Goal: Task Accomplishment & Management: Manage account settings

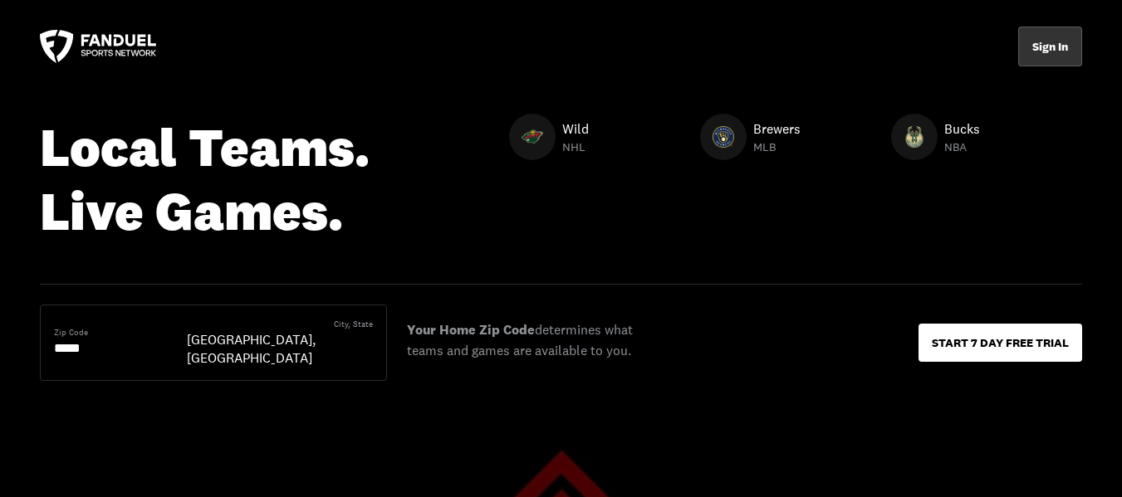
click at [1051, 44] on button "Sign In" at bounding box center [1050, 47] width 64 height 40
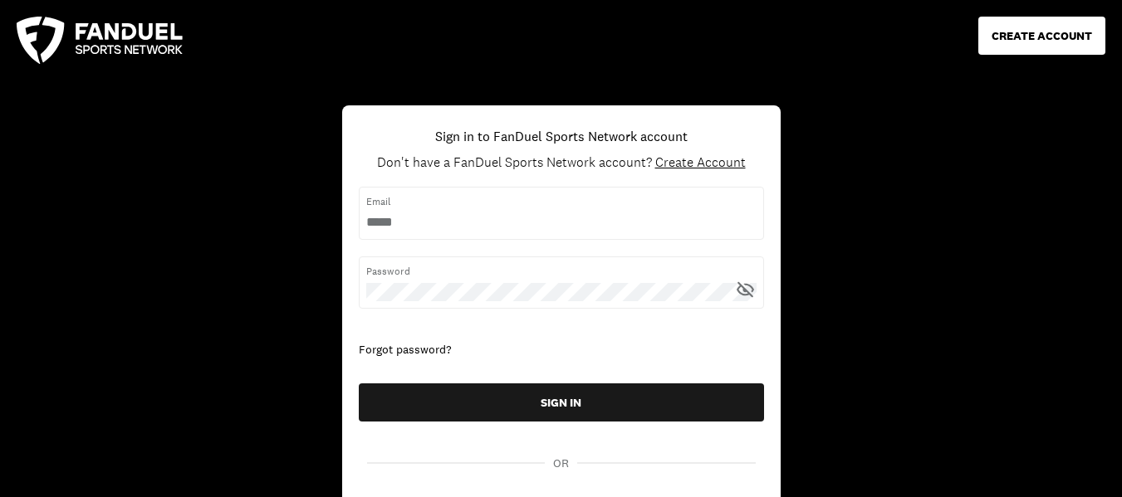
click at [371, 213] on input "username" at bounding box center [561, 222] width 390 height 18
type input "**********"
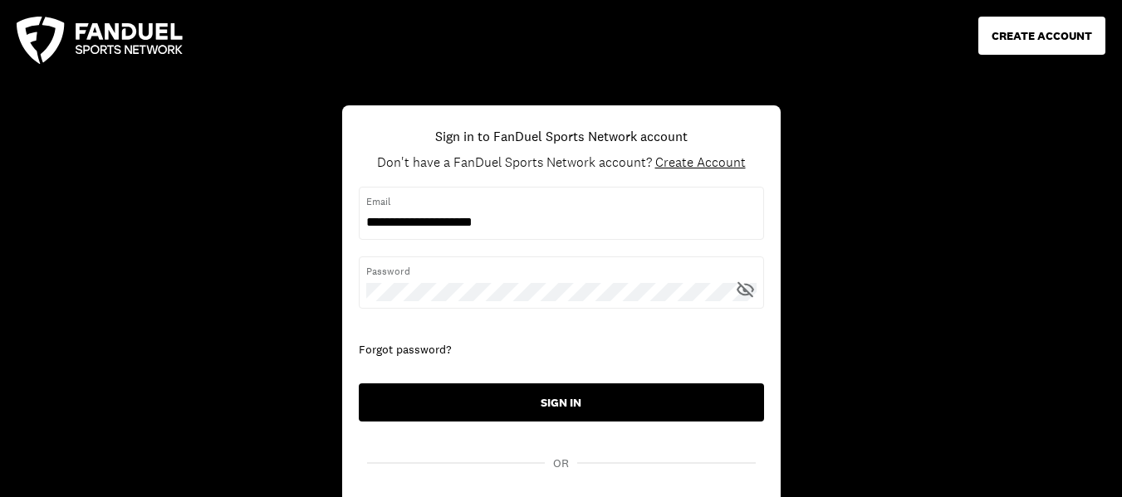
click at [572, 404] on button "SIGN IN" at bounding box center [561, 403] width 405 height 38
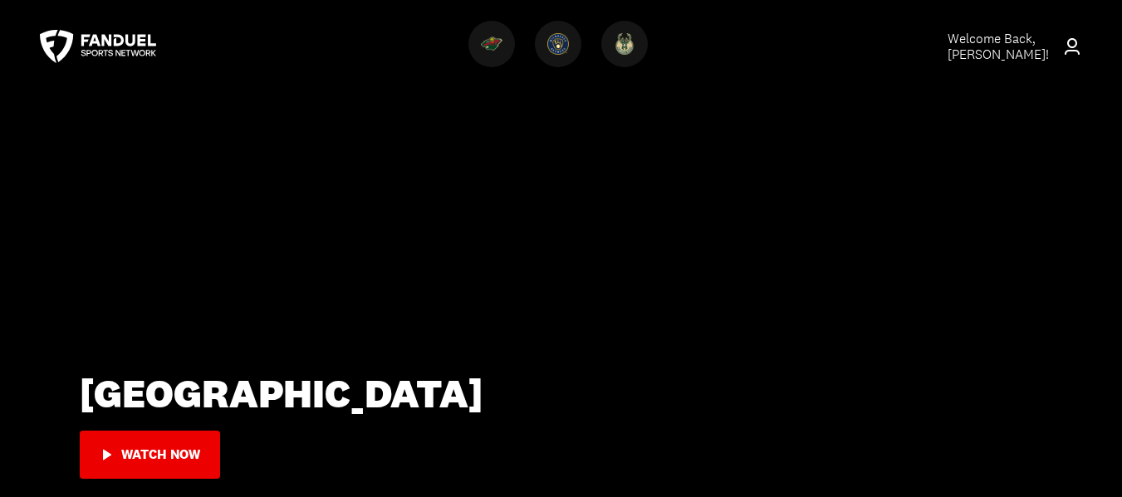
click at [1011, 39] on span "Welcome Back, [PERSON_NAME] !" at bounding box center [998, 46] width 101 height 33
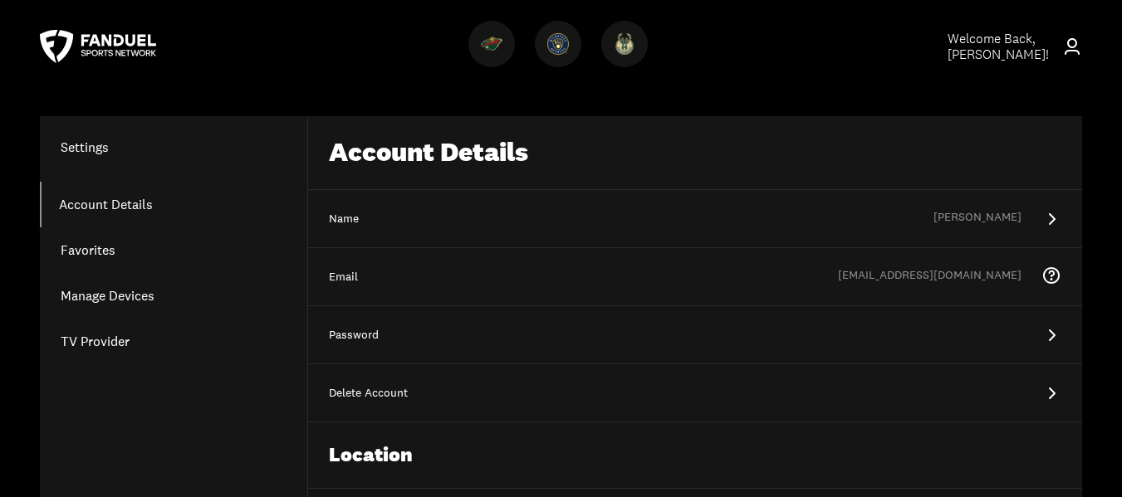
click at [140, 201] on link "Account Details" at bounding box center [173, 205] width 267 height 46
click at [1052, 221] on icon at bounding box center [1051, 219] width 20 height 20
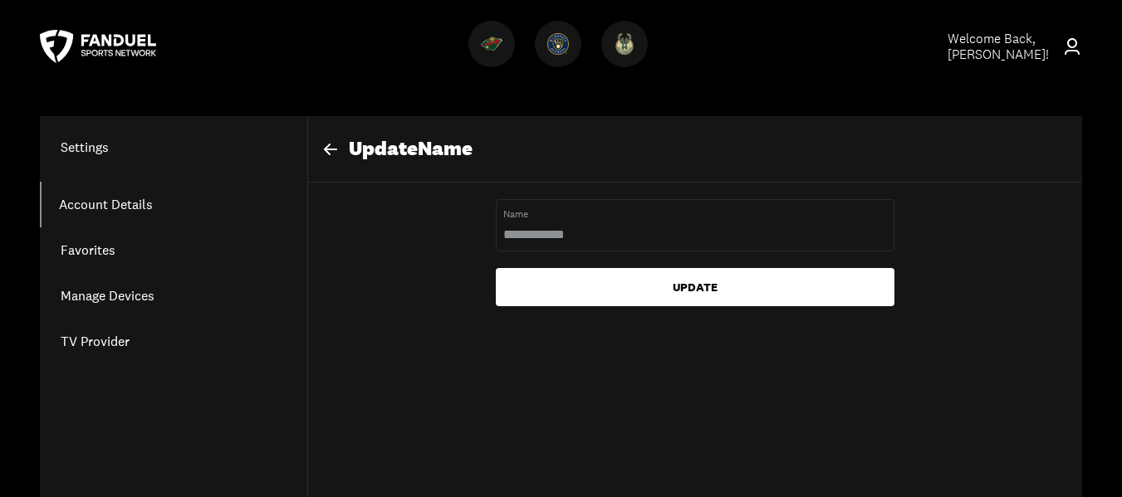
click at [228, 290] on link "Manage Devices" at bounding box center [173, 296] width 267 height 46
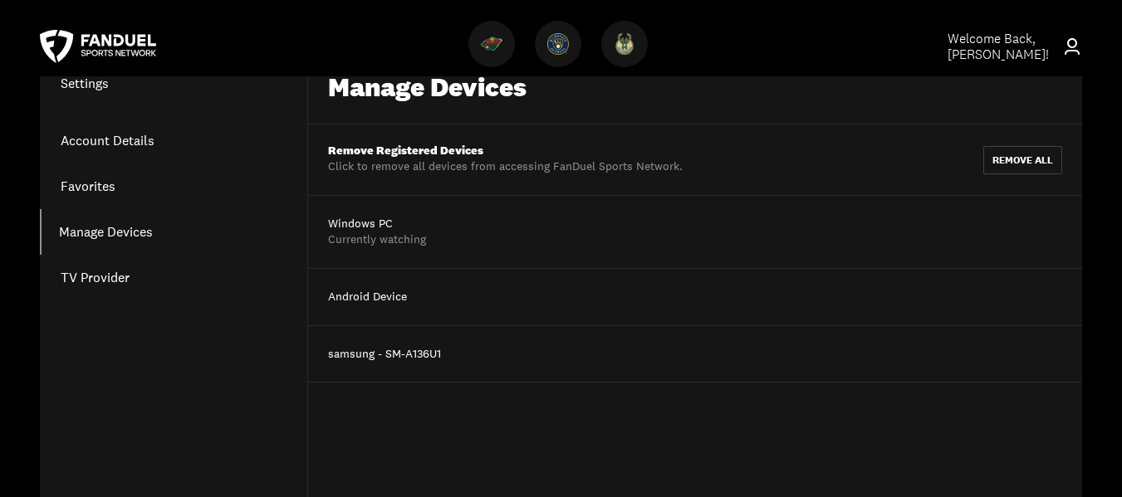
scroll to position [83, 0]
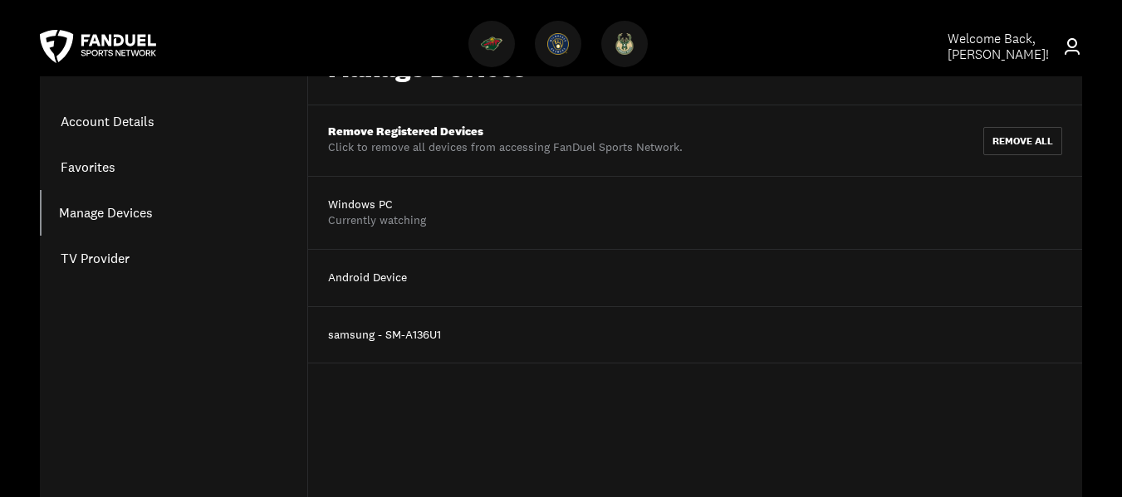
click at [135, 121] on link "Account Details" at bounding box center [173, 122] width 267 height 46
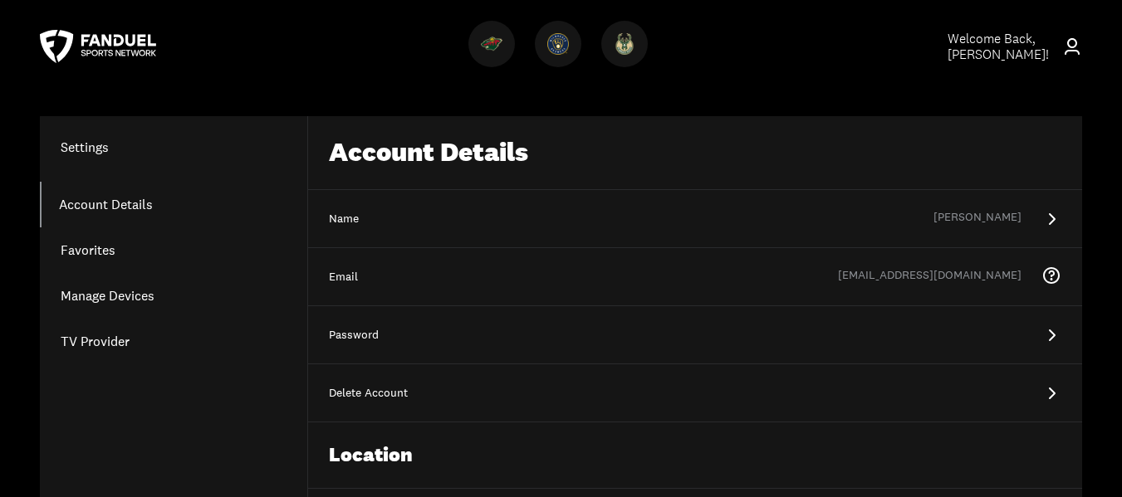
click at [98, 248] on link "Favorites" at bounding box center [173, 251] width 267 height 46
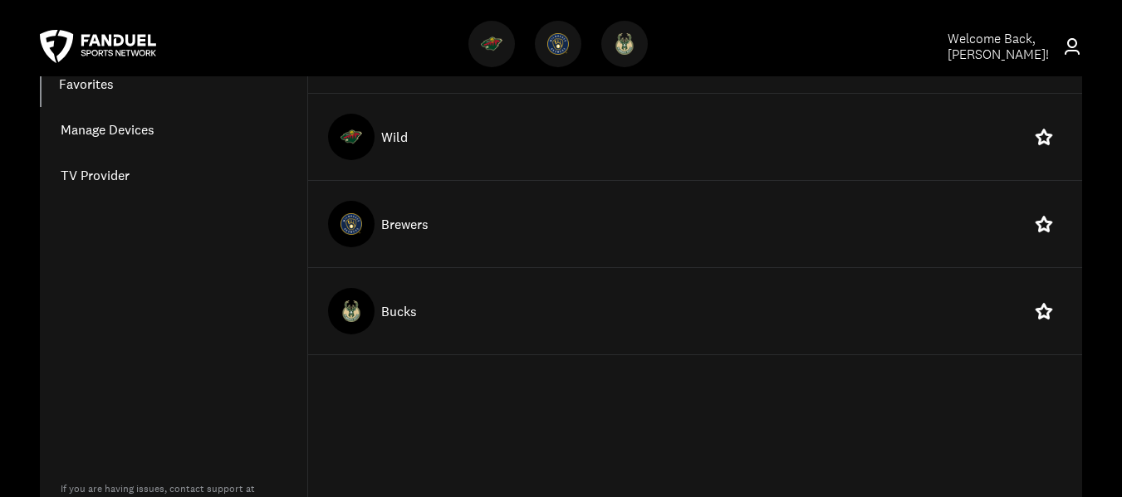
scroll to position [83, 0]
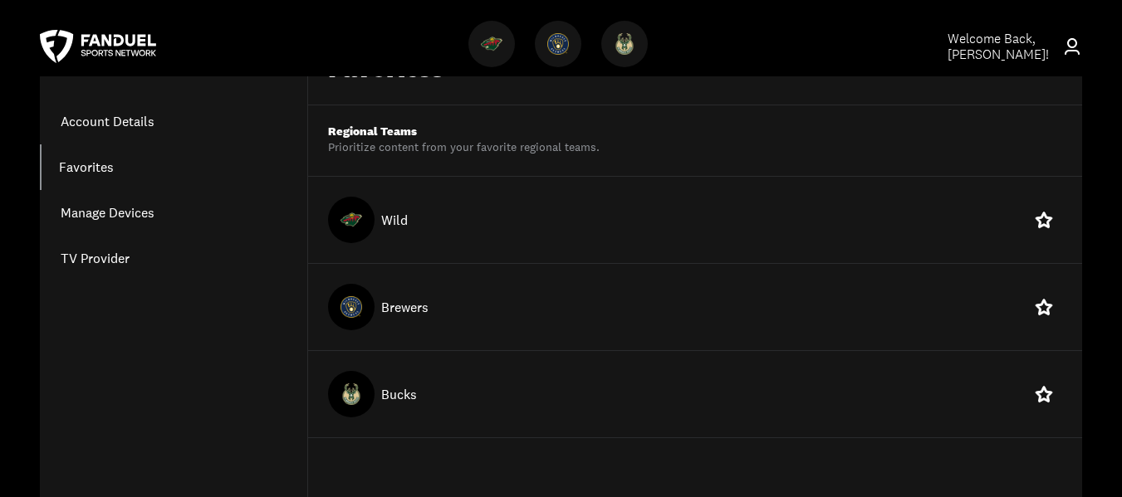
click at [123, 212] on link "Manage Devices" at bounding box center [173, 213] width 267 height 46
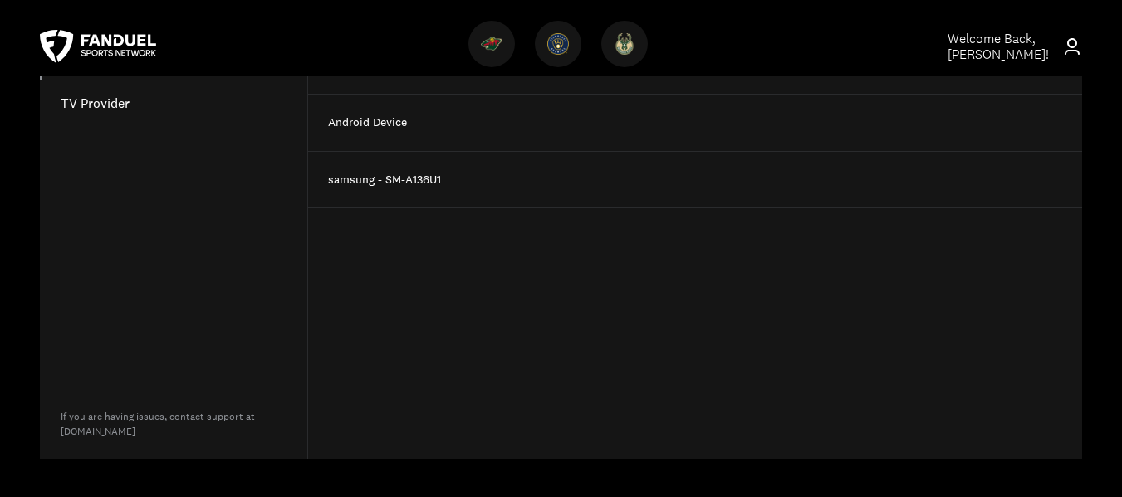
scroll to position [83, 0]
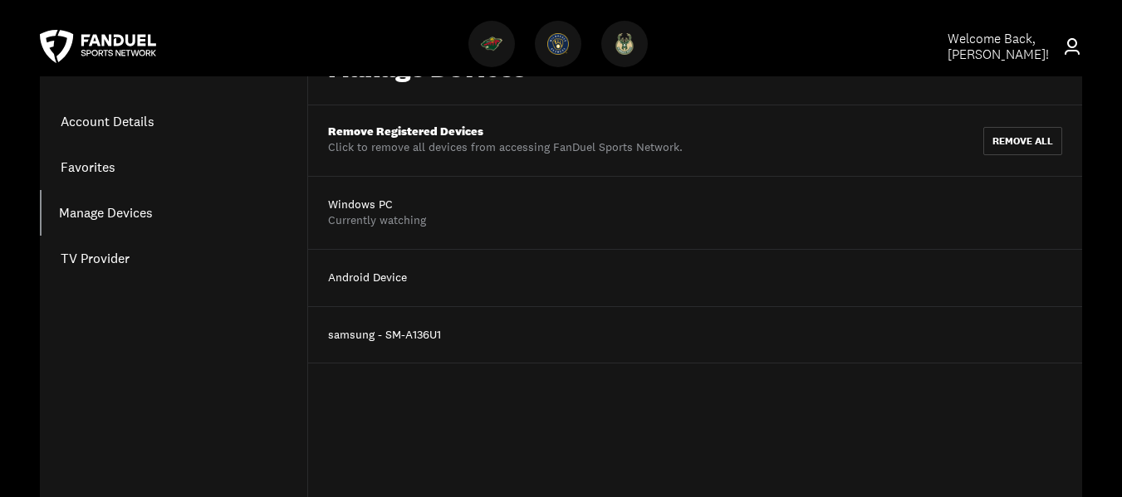
click at [104, 257] on link "TV Provider" at bounding box center [173, 259] width 267 height 46
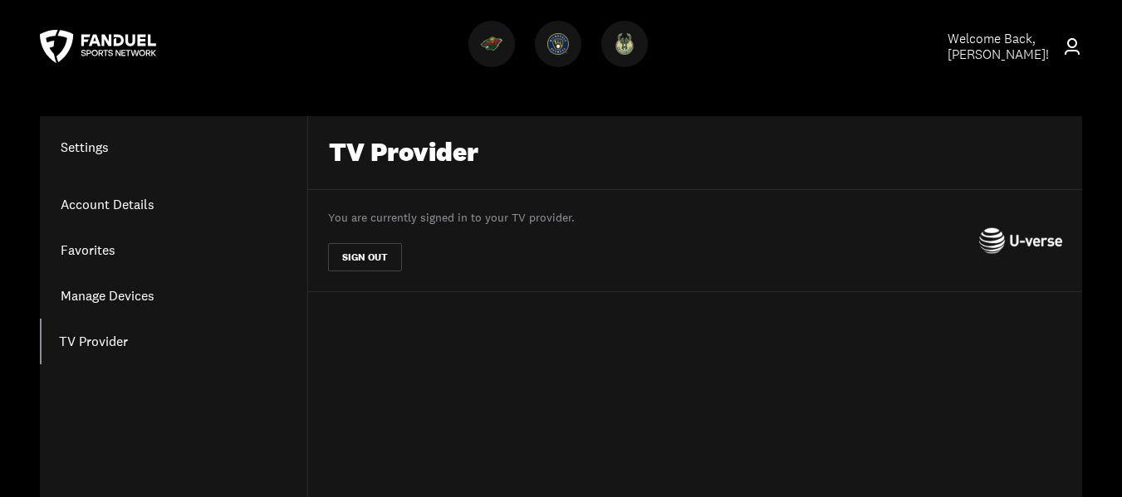
click at [80, 145] on h1 "Settings" at bounding box center [173, 147] width 267 height 20
click at [90, 148] on h1 "Settings" at bounding box center [173, 147] width 267 height 20
click at [89, 145] on h1 "Settings" at bounding box center [173, 147] width 267 height 20
click at [136, 200] on link "Account Details" at bounding box center [173, 205] width 267 height 46
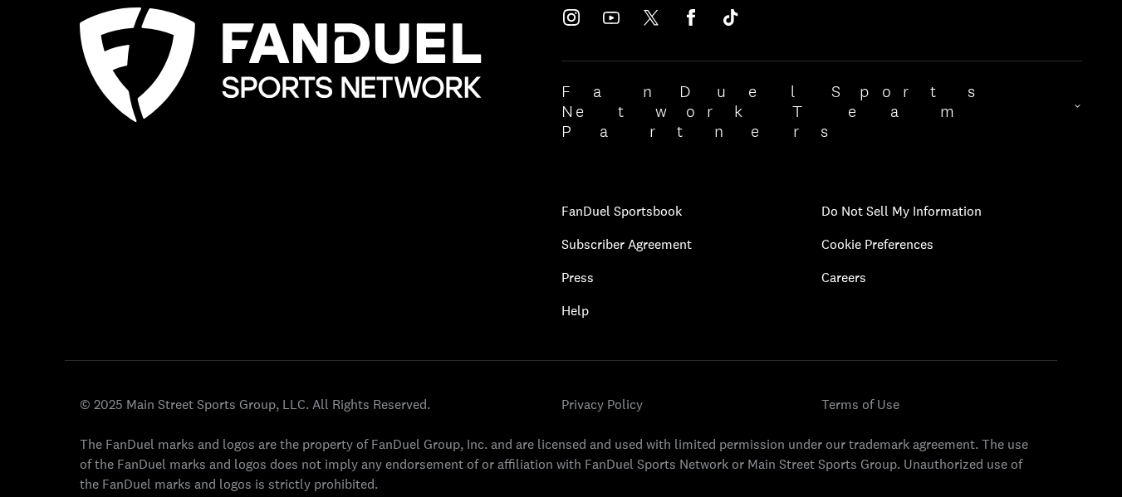
scroll to position [813, 0]
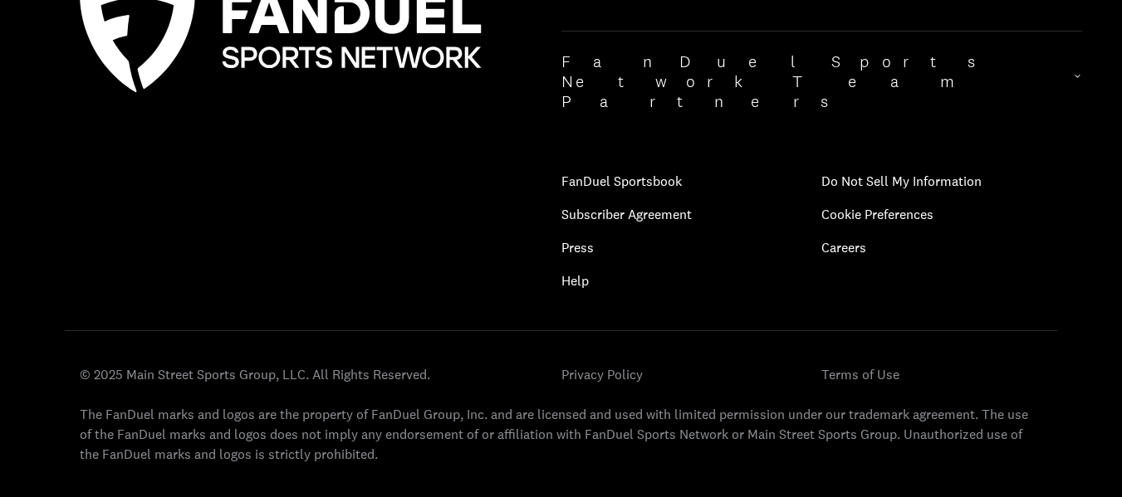
click at [1073, 71] on icon at bounding box center [1077, 81] width 9 height 20
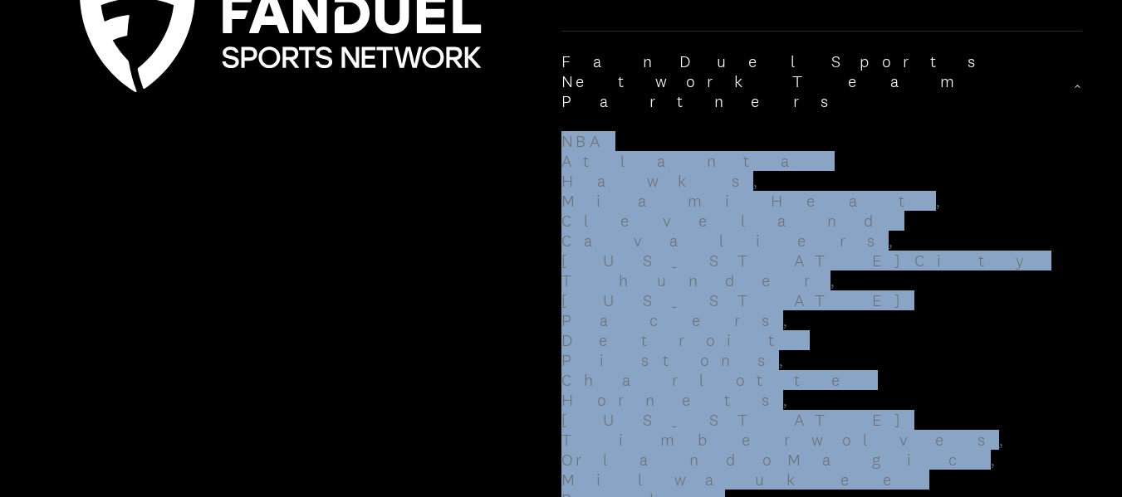
drag, startPoint x: 426, startPoint y: 291, endPoint x: 439, endPoint y: 275, distance: 21.3
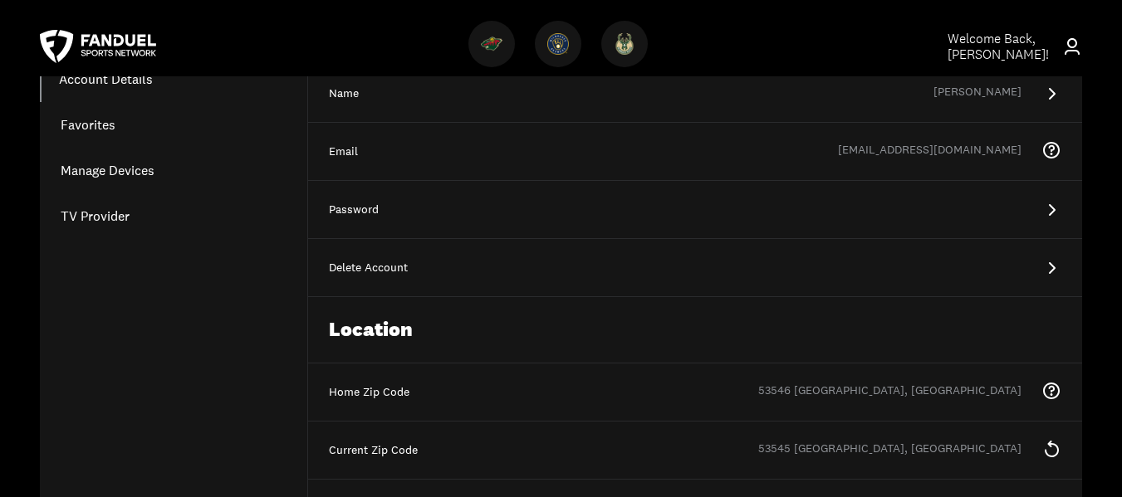
scroll to position [0, 0]
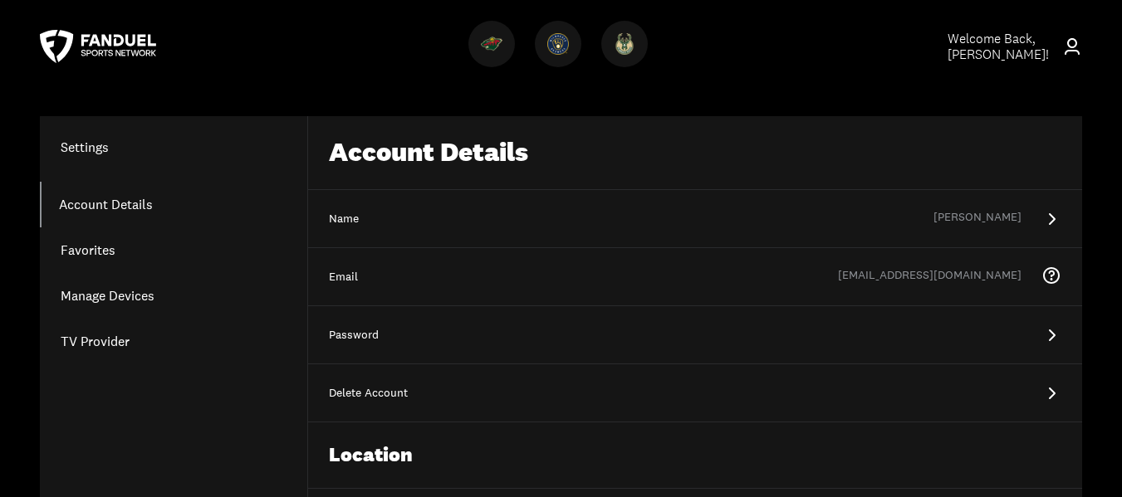
click at [1072, 47] on icon at bounding box center [1072, 46] width 15 height 17
drag, startPoint x: 1073, startPoint y: 47, endPoint x: 781, endPoint y: 57, distance: 291.7
click at [781, 57] on div at bounding box center [561, 47] width 730 height 60
drag, startPoint x: 982, startPoint y: 46, endPoint x: 757, endPoint y: 57, distance: 224.5
click at [739, 61] on div at bounding box center [561, 47] width 730 height 60
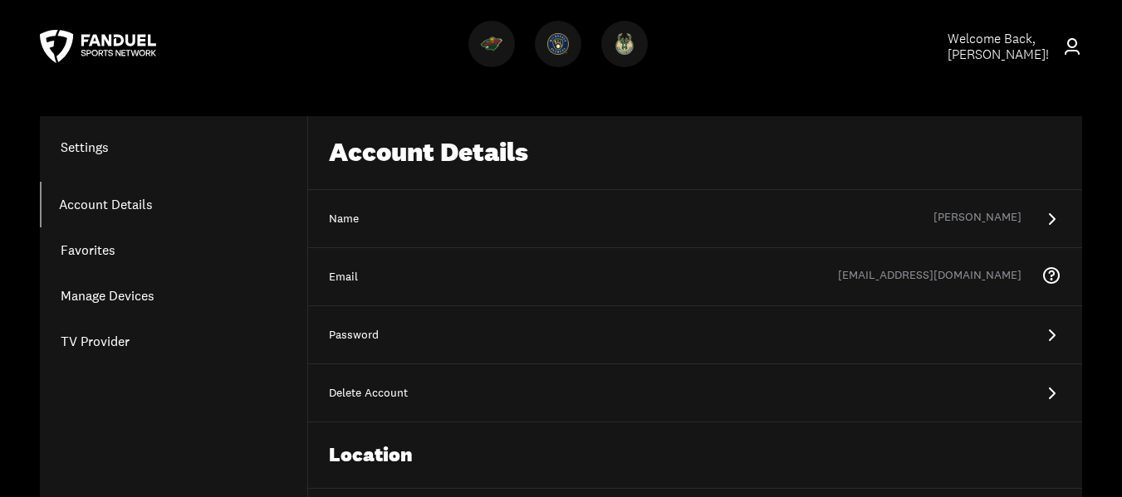
click at [980, 40] on span "Welcome Back, [PERSON_NAME] !" at bounding box center [998, 46] width 101 height 33
click at [93, 40] on icon at bounding box center [98, 46] width 116 height 33
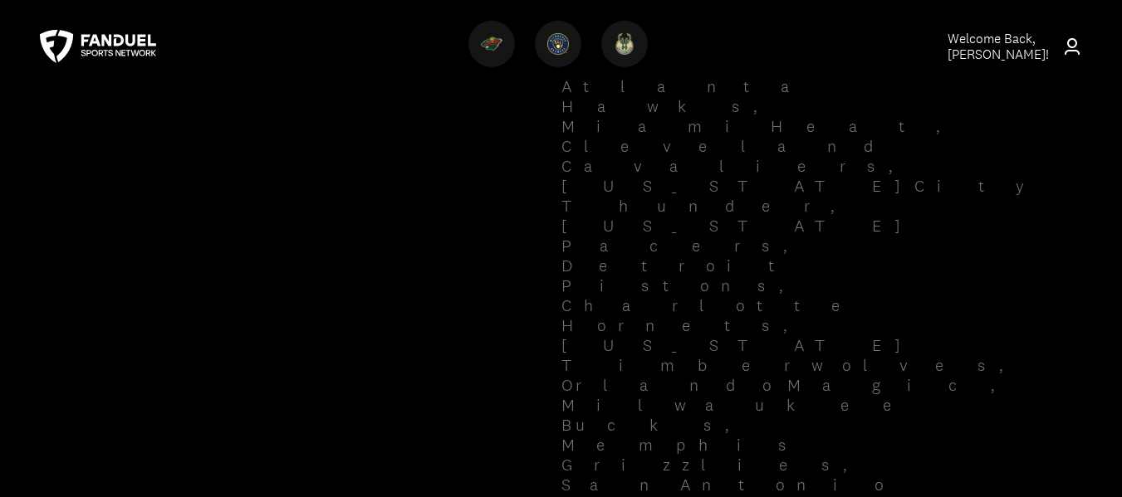
scroll to position [2216, 0]
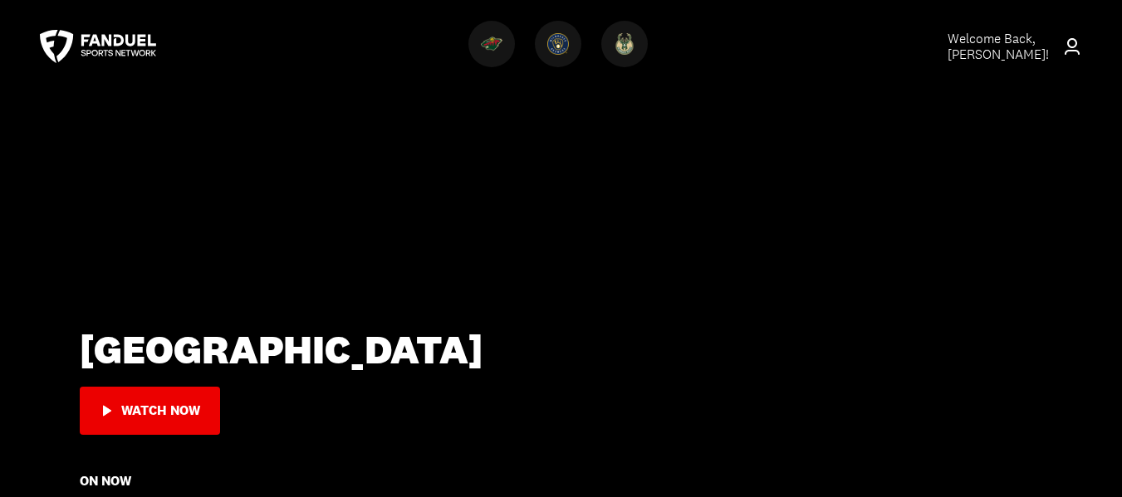
scroll to position [0, 0]
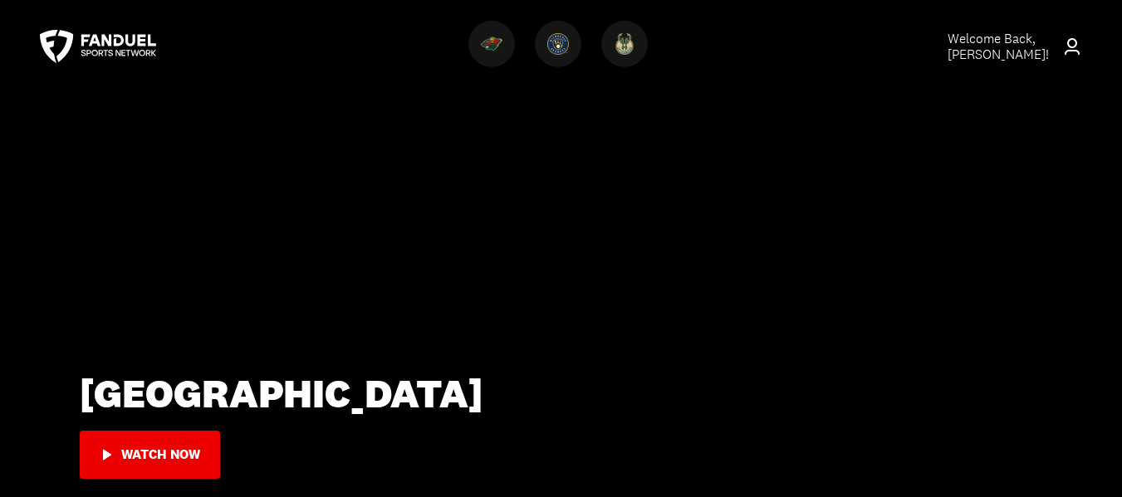
click at [102, 47] on icon at bounding box center [98, 46] width 116 height 33
click at [493, 40] on img at bounding box center [492, 44] width 22 height 22
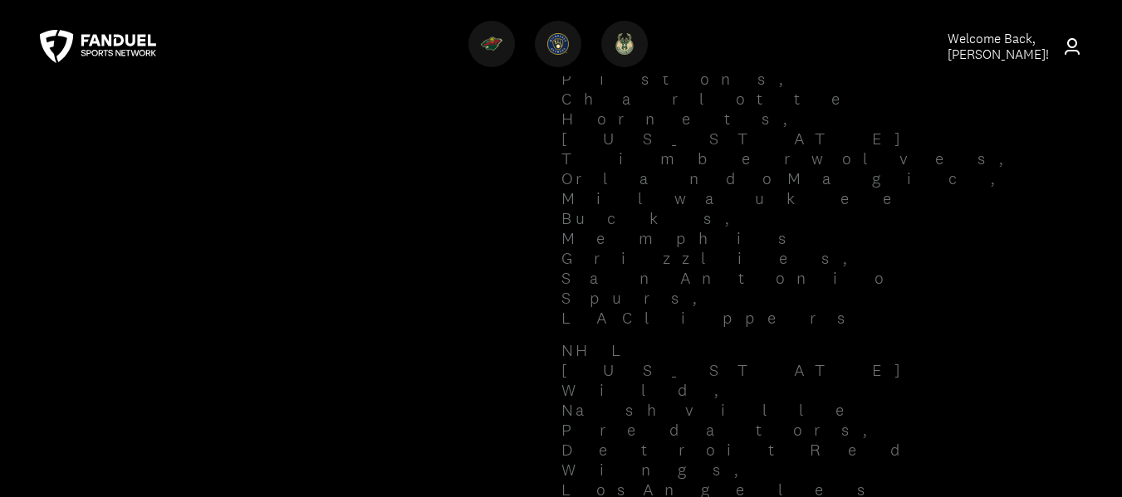
scroll to position [1326, 0]
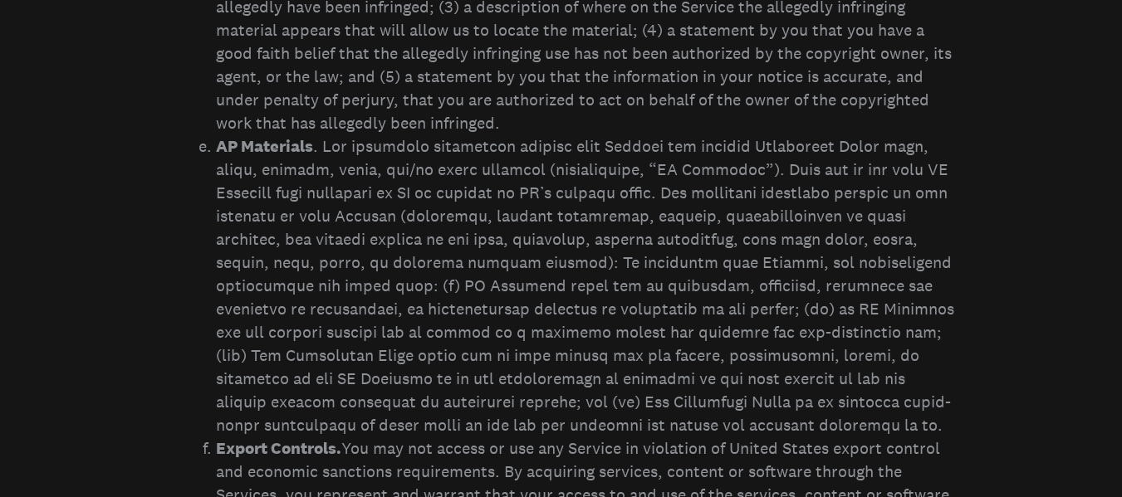
scroll to position [3156, 0]
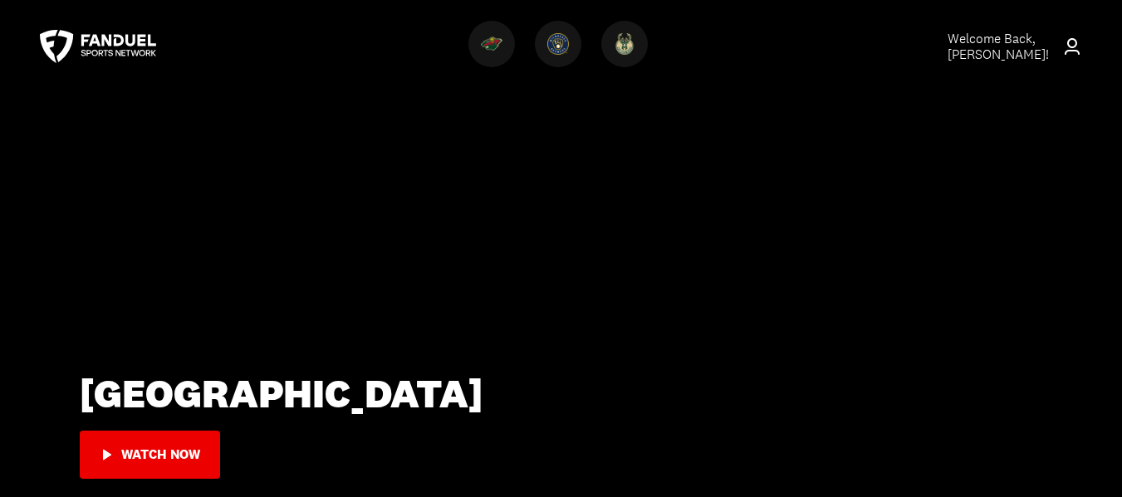
click at [1072, 43] on icon at bounding box center [1072, 47] width 20 height 20
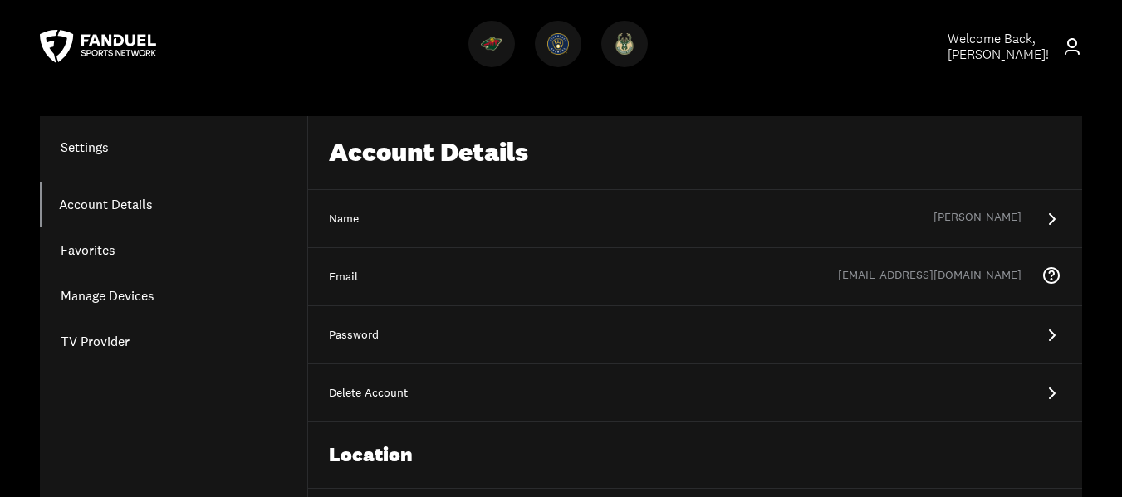
click at [133, 295] on link "Manage Devices" at bounding box center [173, 296] width 267 height 46
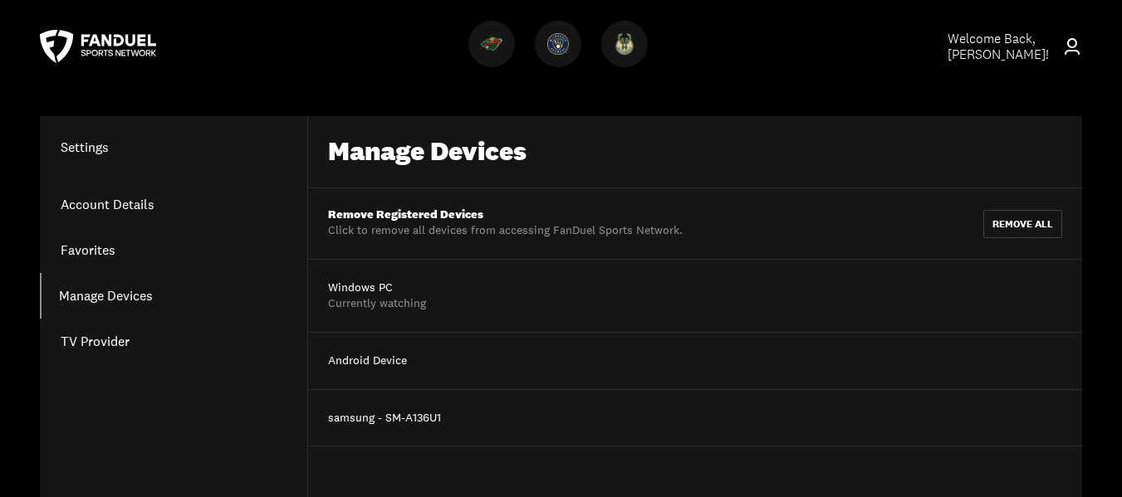
click at [89, 149] on h1 "Settings" at bounding box center [173, 147] width 267 height 20
click at [102, 204] on link "Account Details" at bounding box center [173, 205] width 267 height 46
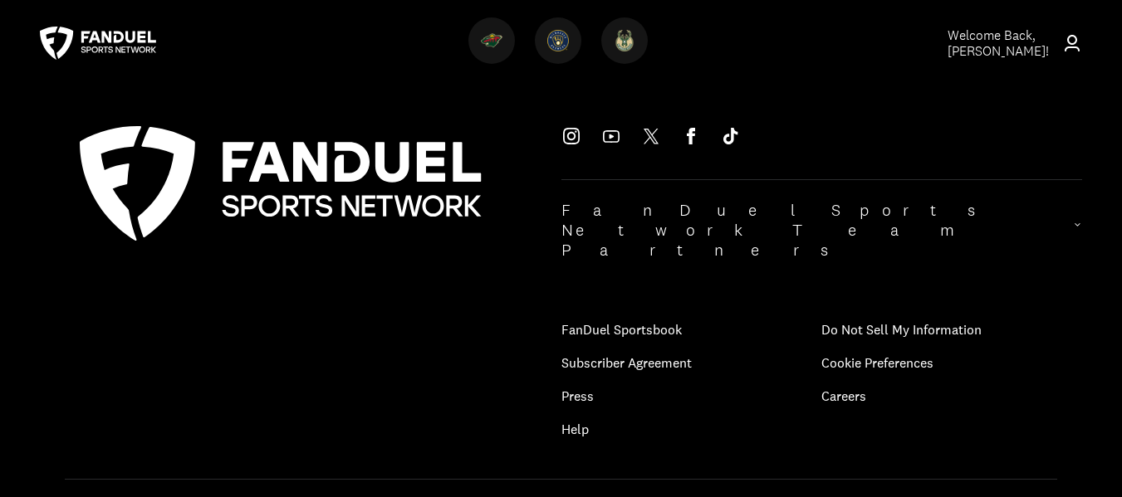
scroll to position [747, 0]
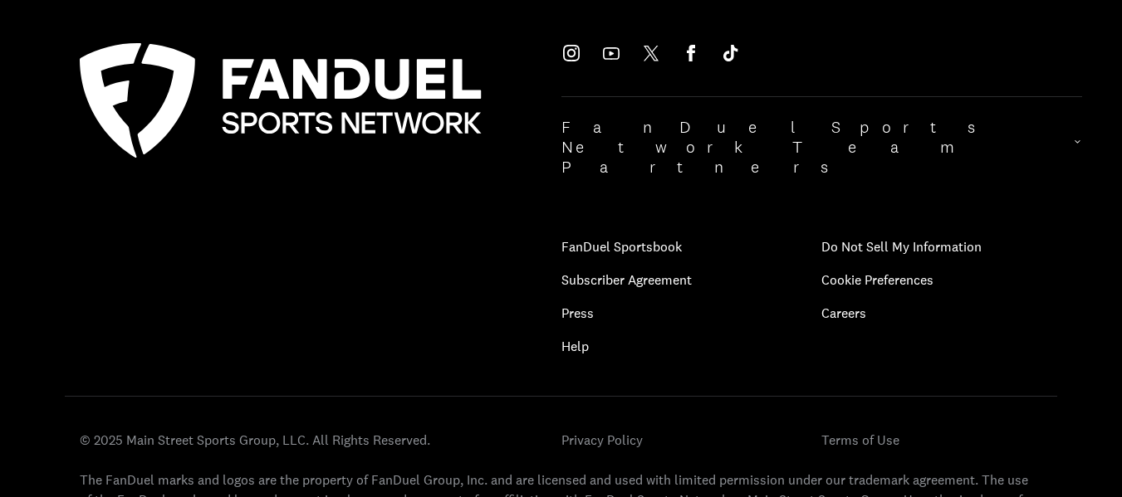
click at [1073, 137] on icon at bounding box center [1077, 147] width 9 height 20
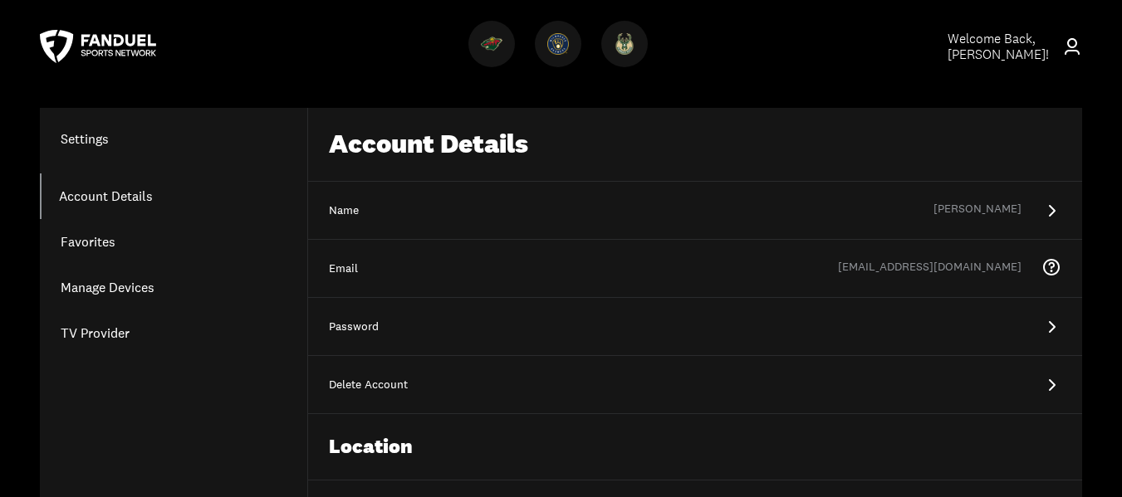
scroll to position [0, 0]
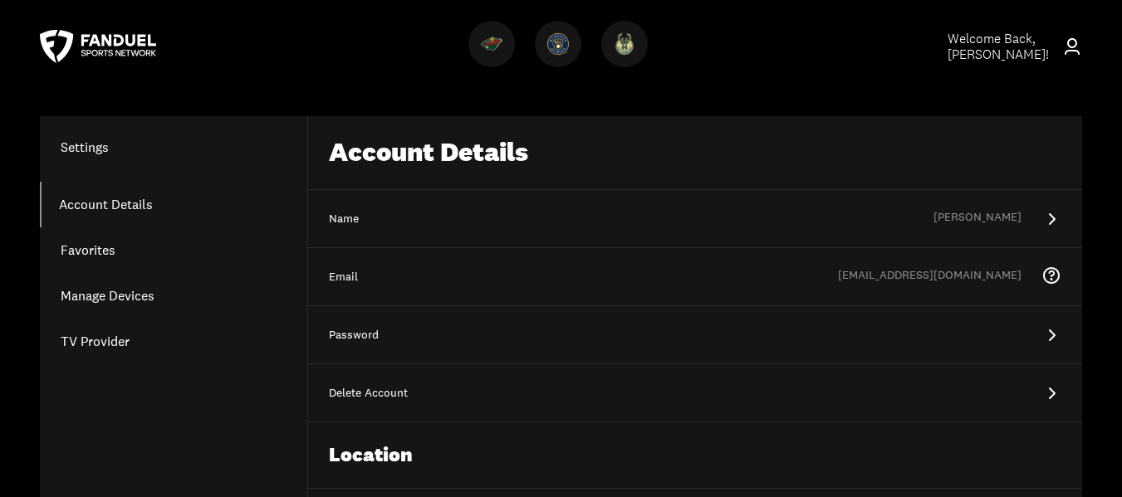
click at [1055, 392] on icon at bounding box center [1051, 394] width 20 height 20
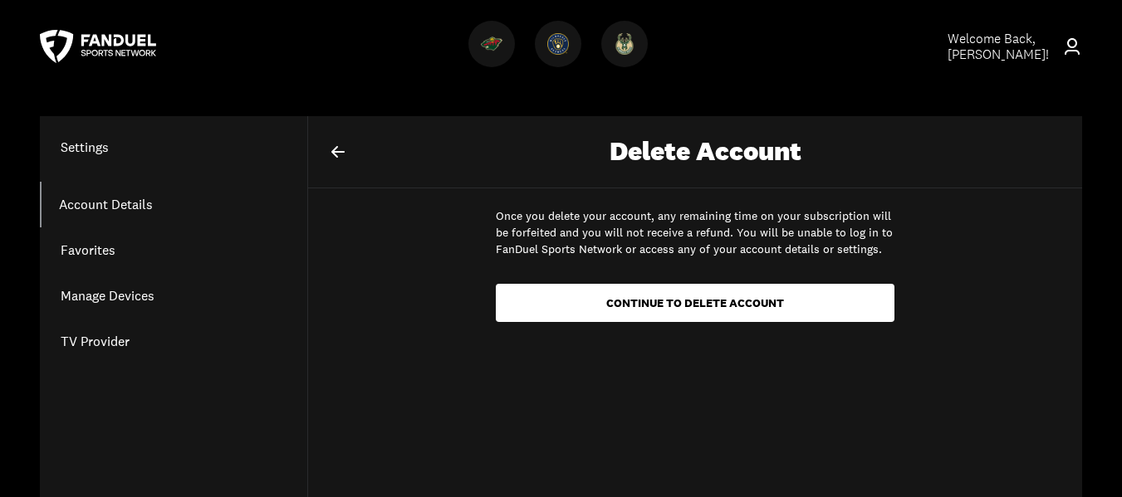
click at [87, 148] on h1 "Settings" at bounding box center [173, 147] width 267 height 20
click at [339, 147] on icon at bounding box center [338, 152] width 20 height 20
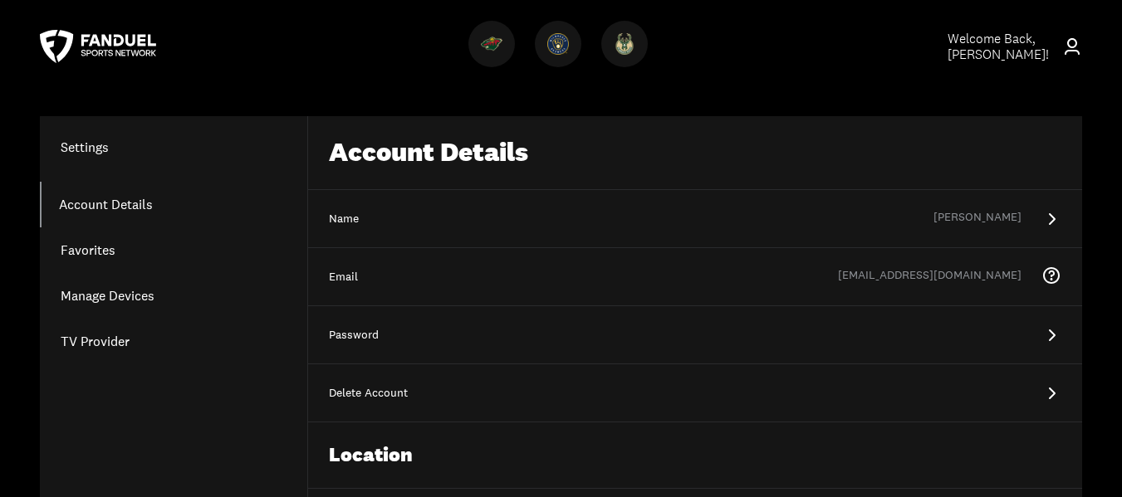
click at [345, 392] on div "Delete Account" at bounding box center [695, 393] width 732 height 17
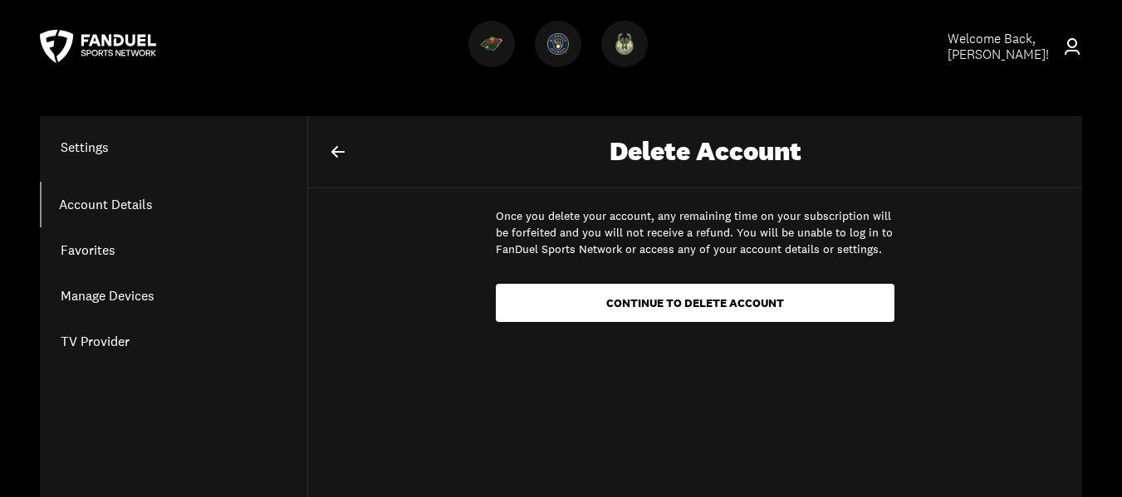
click at [331, 155] on icon at bounding box center [338, 152] width 20 height 20
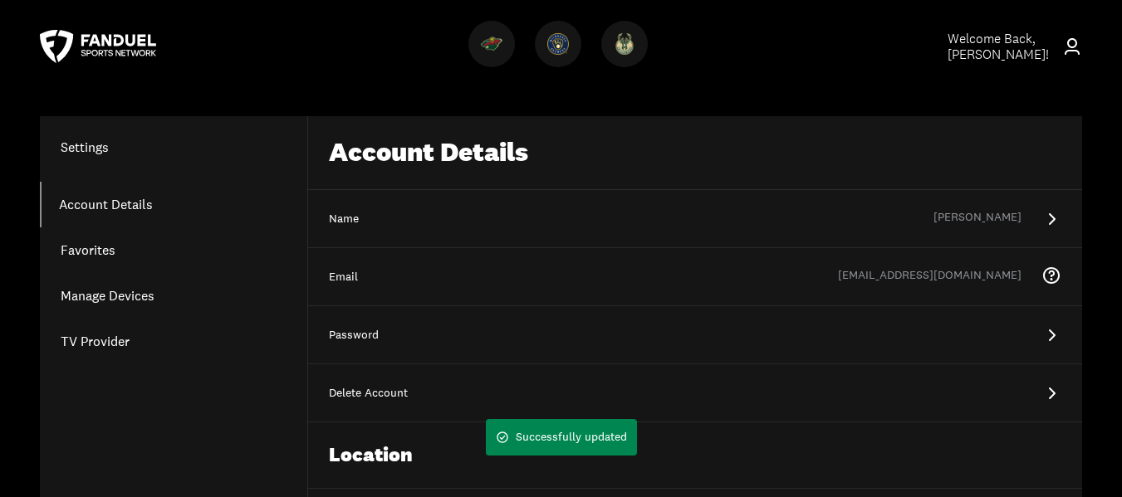
click at [1051, 211] on icon at bounding box center [1051, 219] width 20 height 20
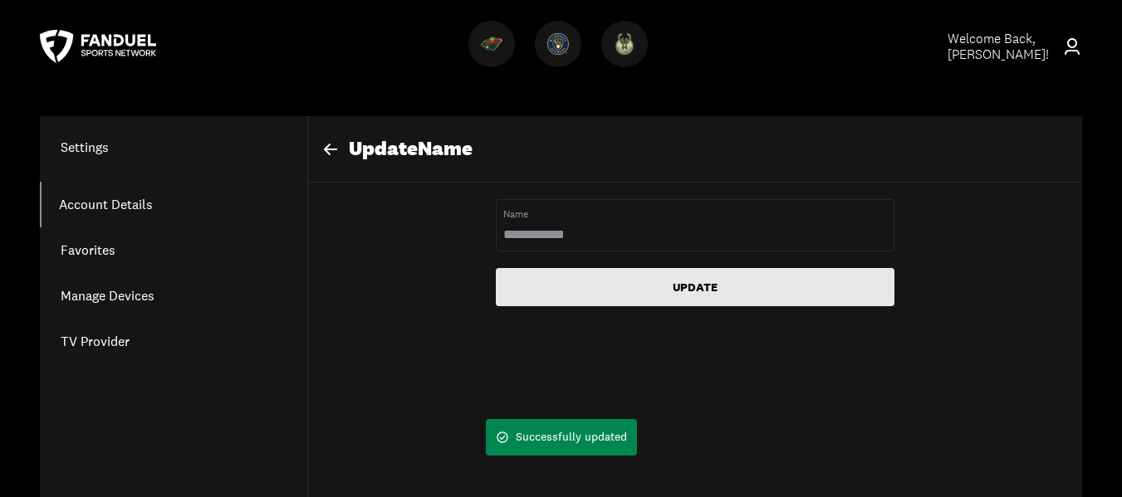
click at [688, 288] on button "UPDATE" at bounding box center [695, 287] width 399 height 38
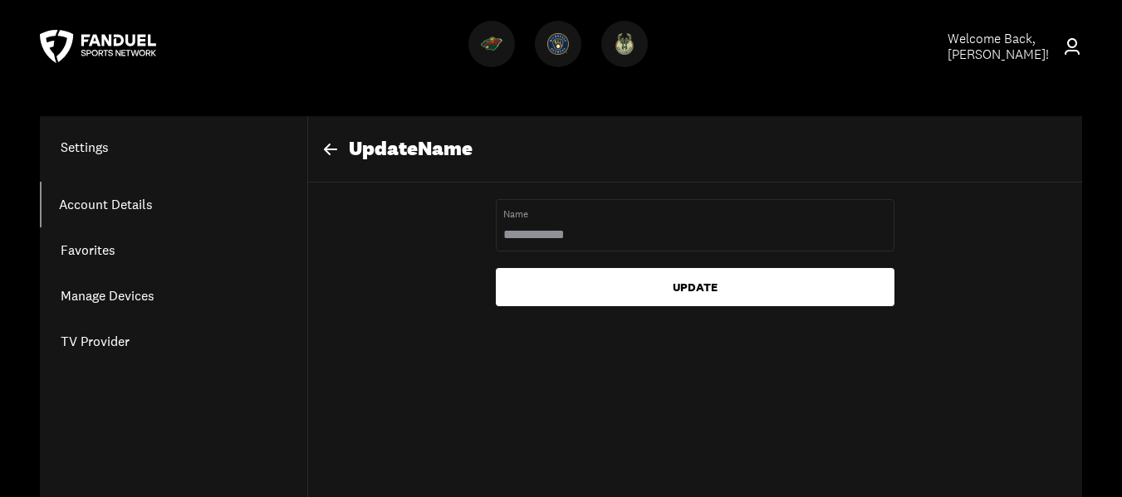
click at [325, 144] on icon at bounding box center [331, 150] width 20 height 20
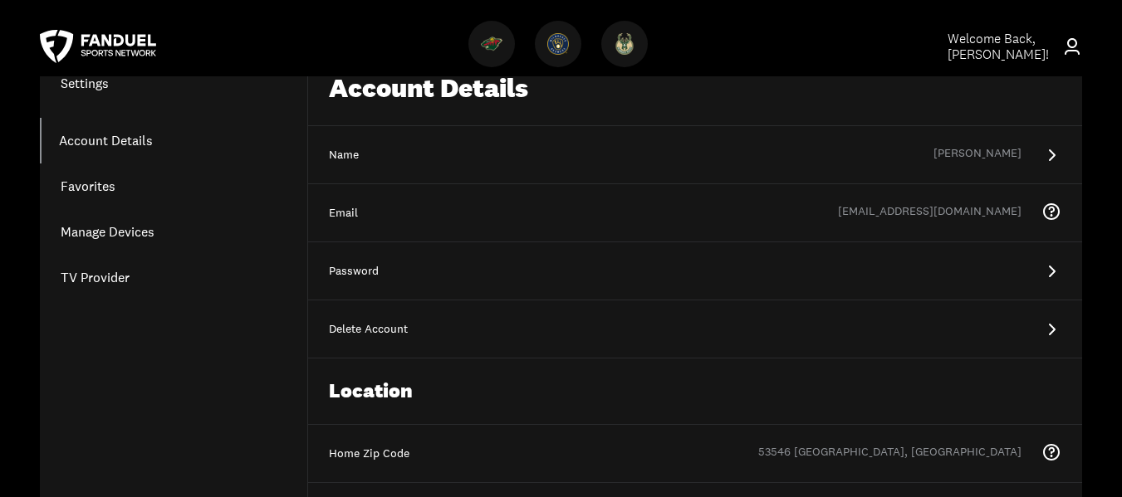
scroll to position [83, 0]
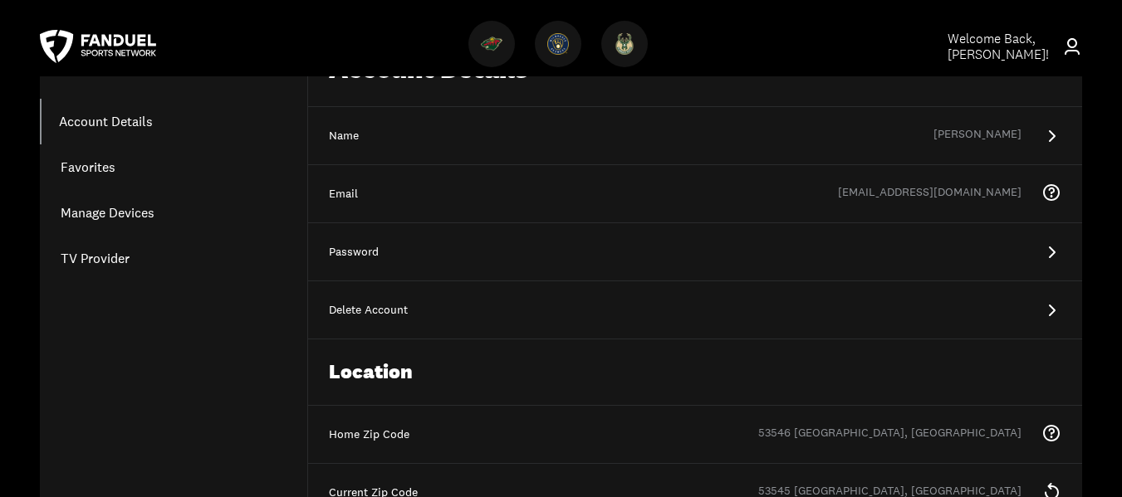
click at [137, 208] on link "Manage Devices" at bounding box center [173, 213] width 267 height 46
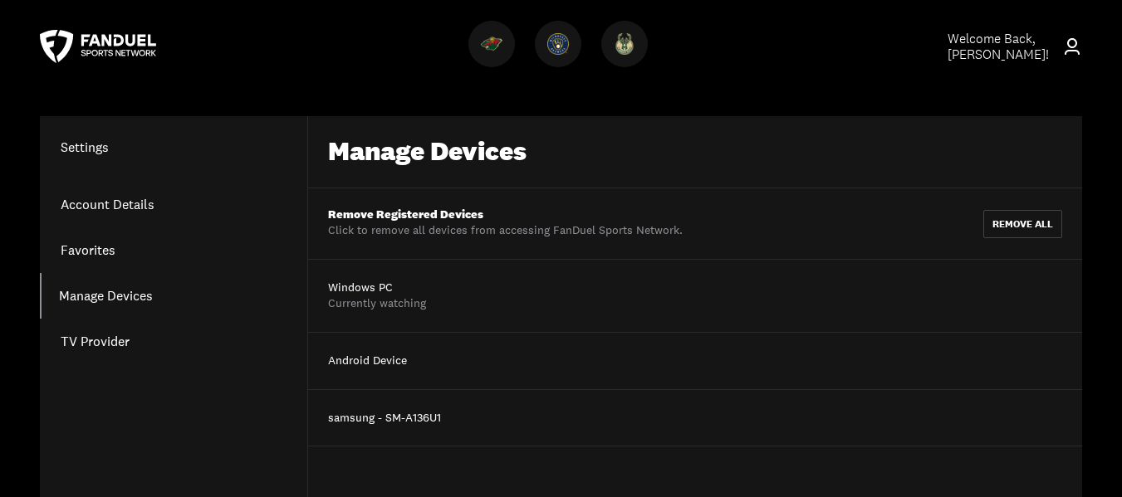
click at [365, 291] on div "Windows PC" at bounding box center [377, 288] width 98 height 17
click at [1071, 46] on icon at bounding box center [1072, 47] width 20 height 20
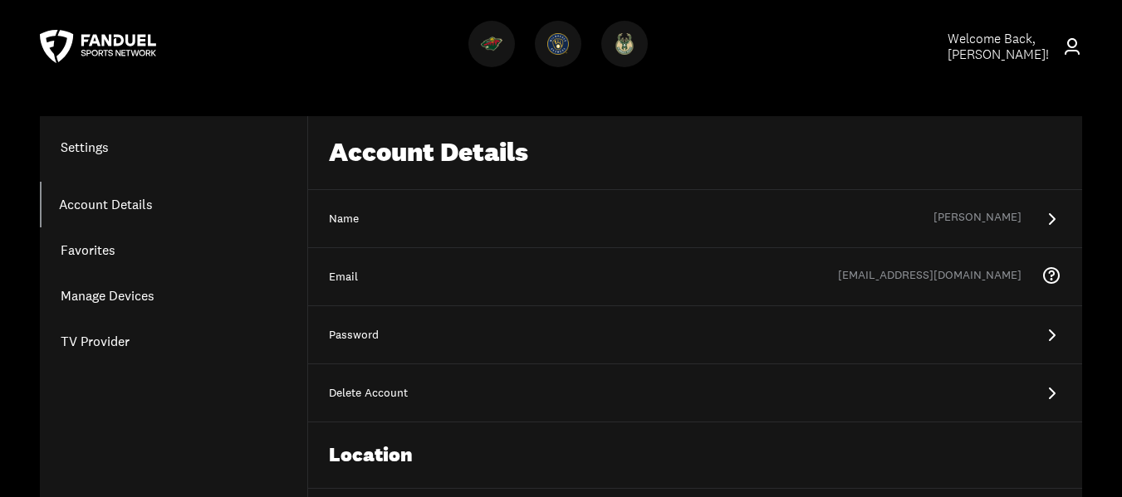
click at [1071, 46] on icon at bounding box center [1072, 47] width 20 height 20
click at [1026, 39] on span "Welcome Back, [PERSON_NAME] !" at bounding box center [998, 46] width 101 height 33
click at [993, 37] on span "Welcome Back, [PERSON_NAME] !" at bounding box center [998, 46] width 101 height 33
click at [980, 37] on span "Welcome Back, [PERSON_NAME] !" at bounding box center [998, 46] width 101 height 33
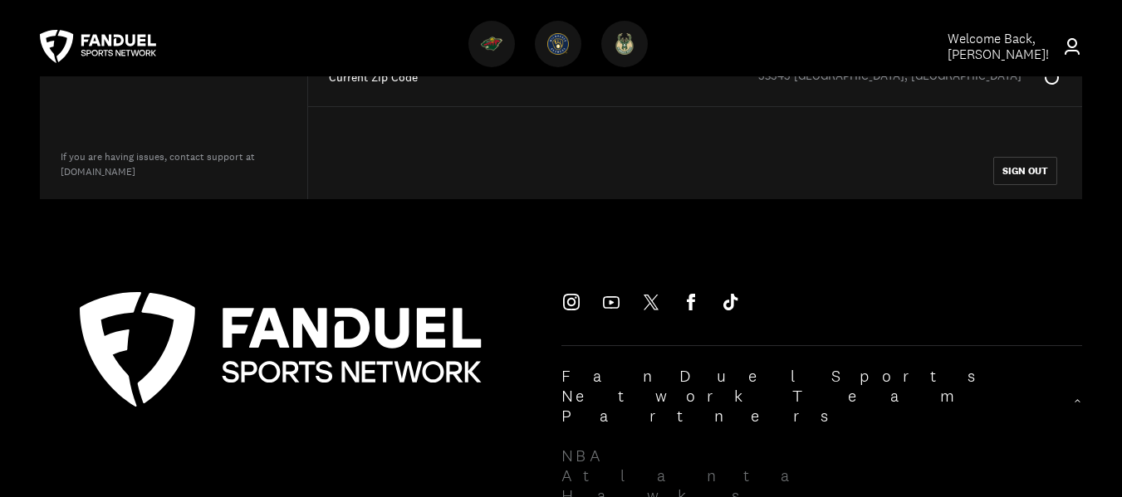
scroll to position [581, 0]
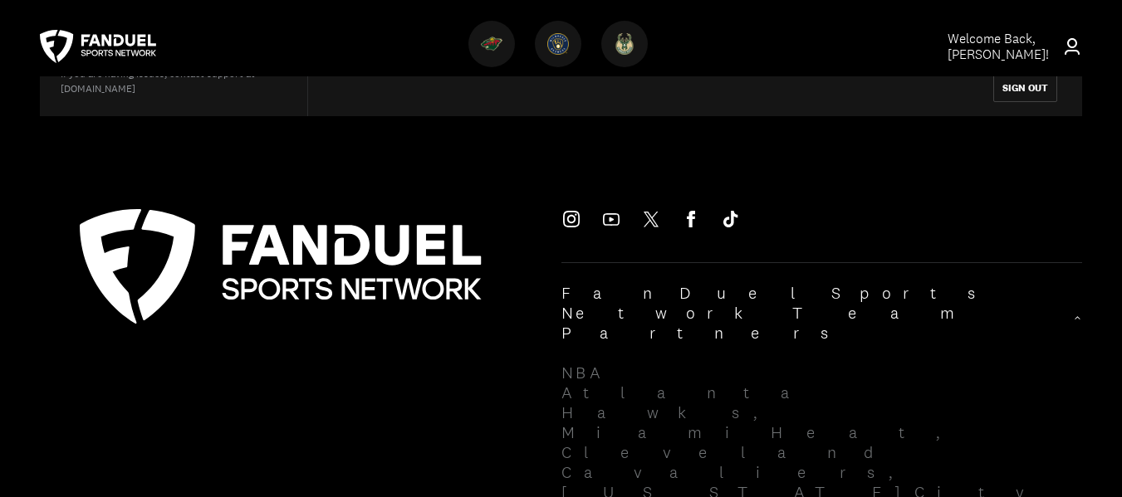
click at [571, 218] on icon at bounding box center [571, 219] width 20 height 20
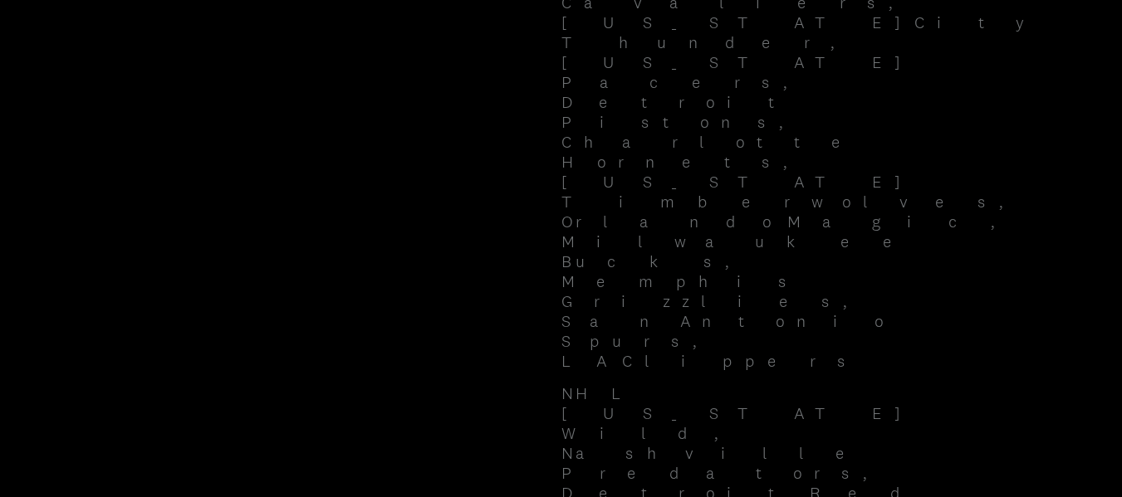
scroll to position [1080, 0]
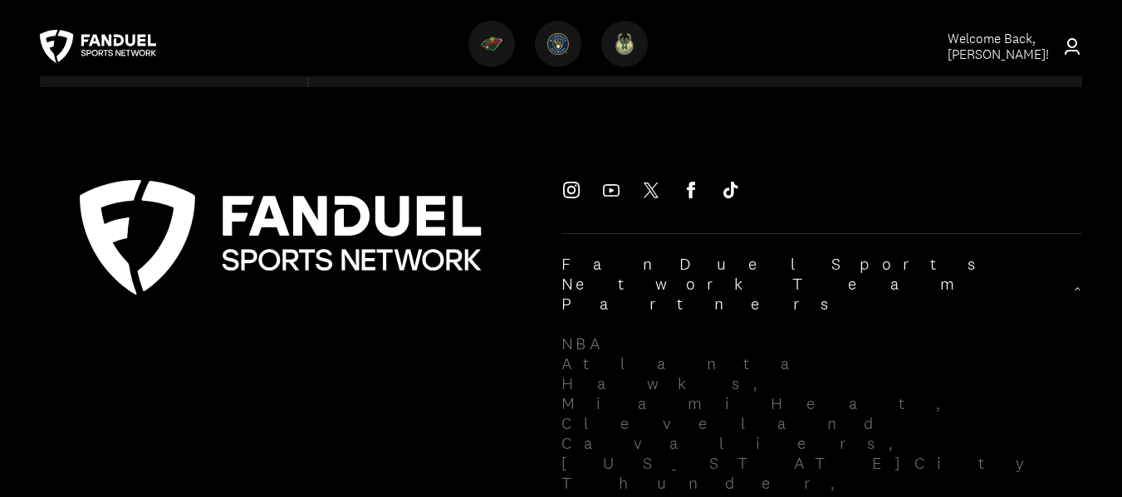
scroll to position [454, 0]
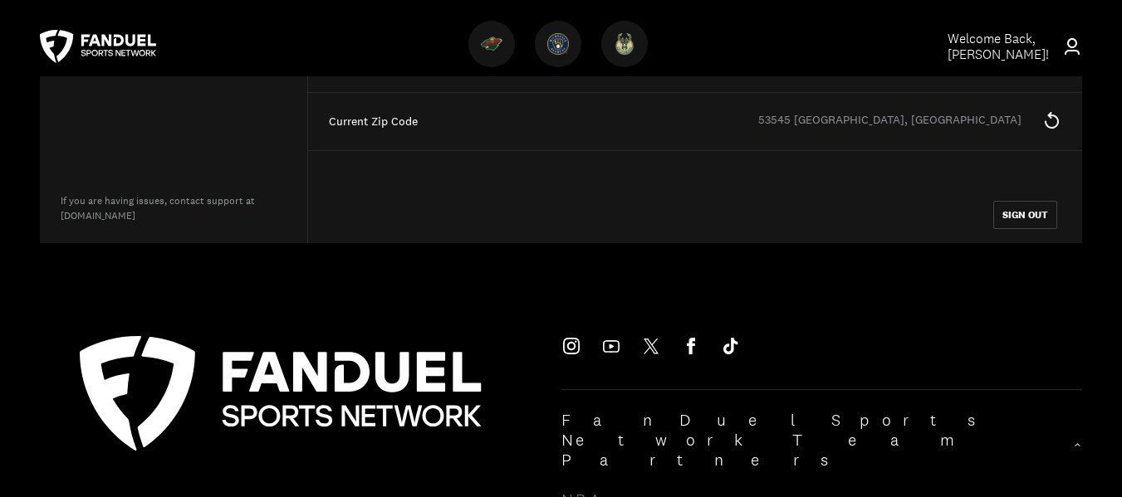
click at [1054, 115] on icon at bounding box center [1051, 120] width 20 height 20
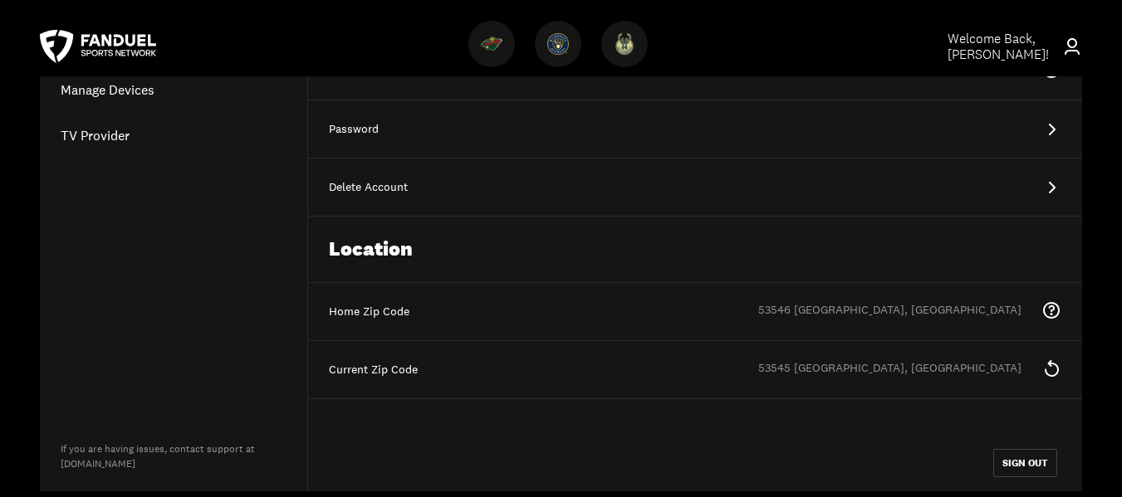
scroll to position [39, 0]
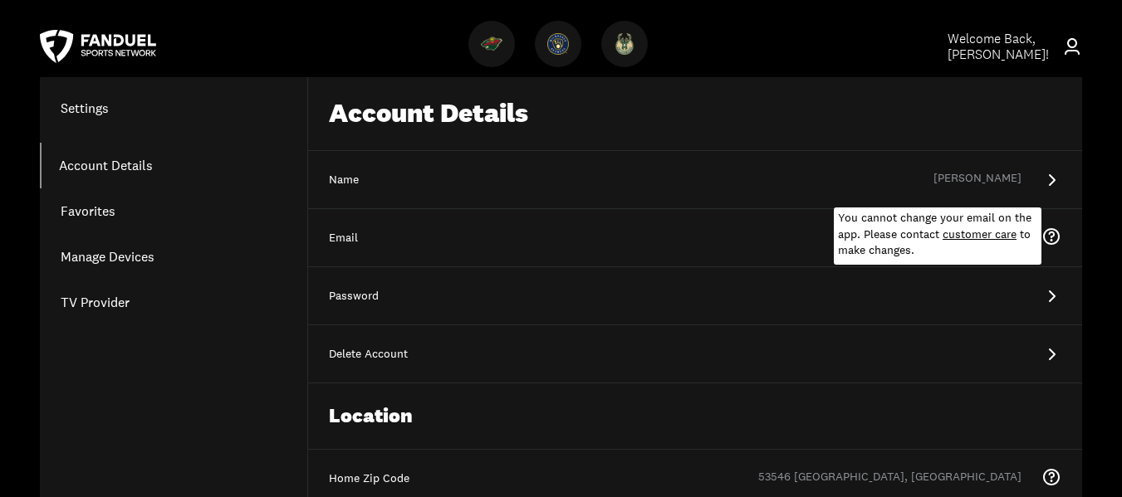
click at [1051, 229] on icon at bounding box center [1051, 236] width 17 height 17
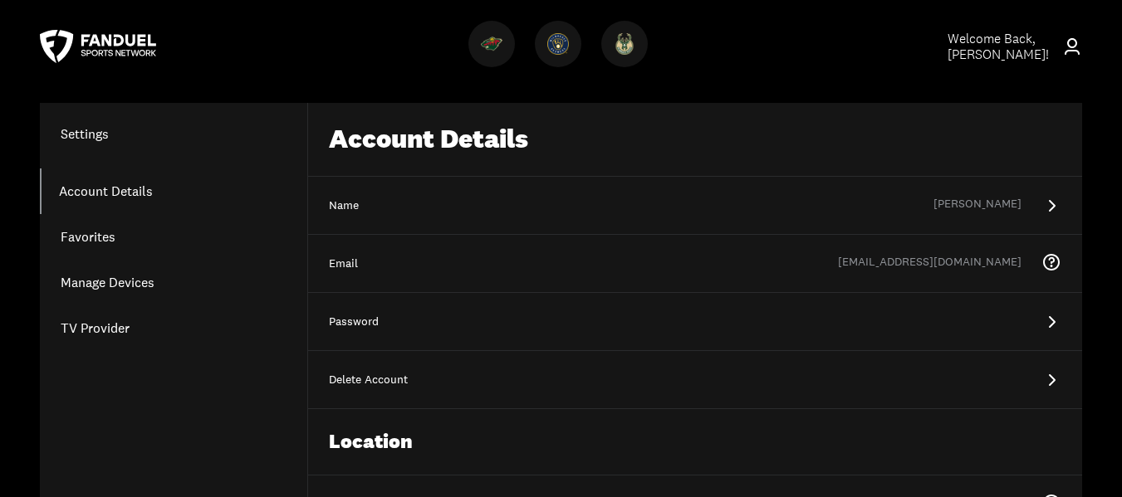
scroll to position [0, 0]
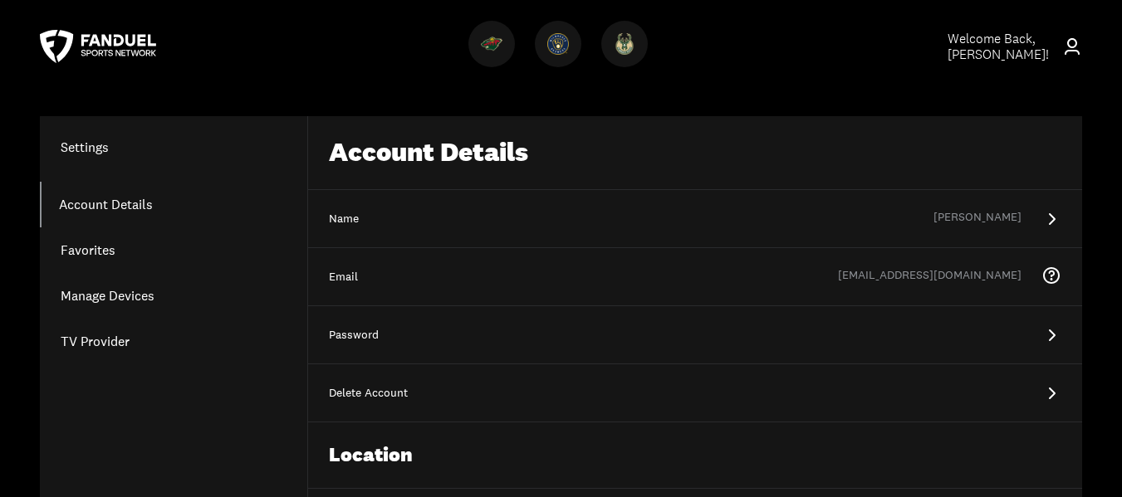
click at [483, 154] on div "Account Details" at bounding box center [695, 153] width 774 height 74
click at [98, 41] on icon at bounding box center [98, 46] width 116 height 33
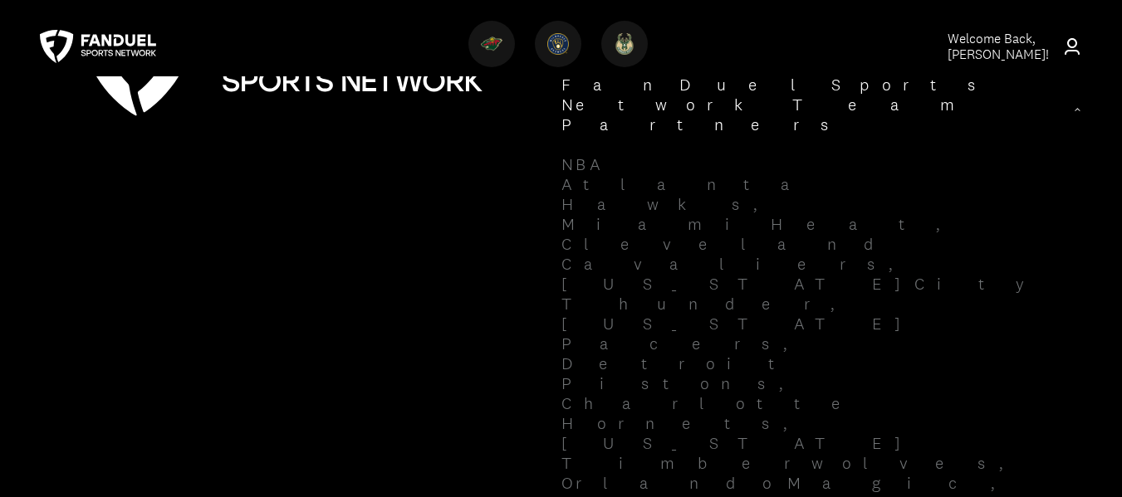
scroll to position [2383, 0]
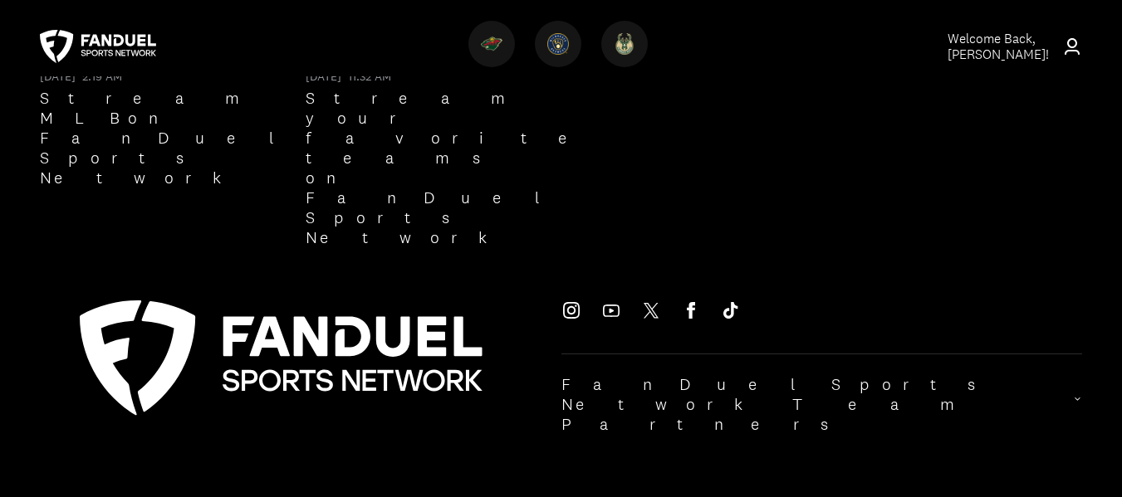
scroll to position [1994, 0]
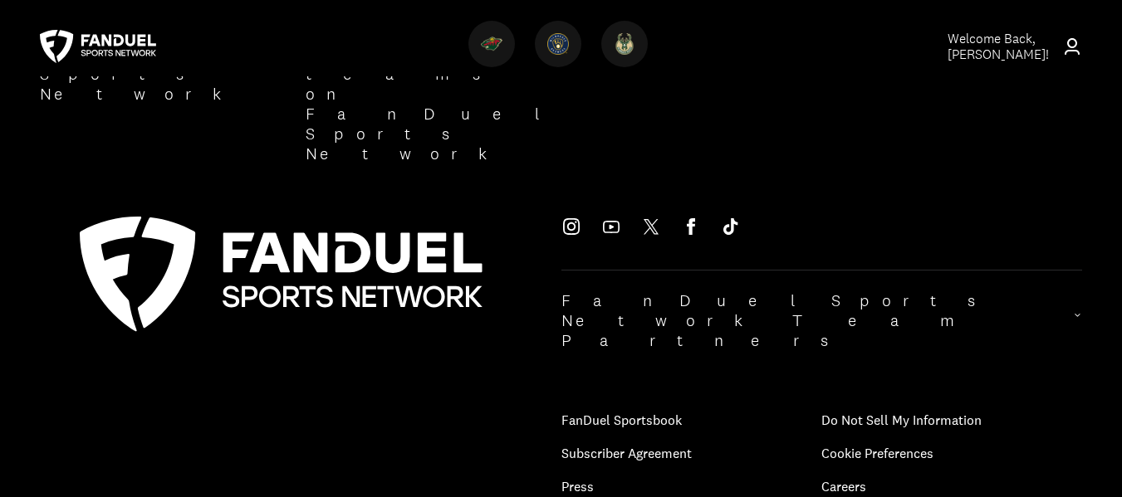
click at [659, 437] on p "Subscriber Agreement" at bounding box center [691, 453] width 261 height 33
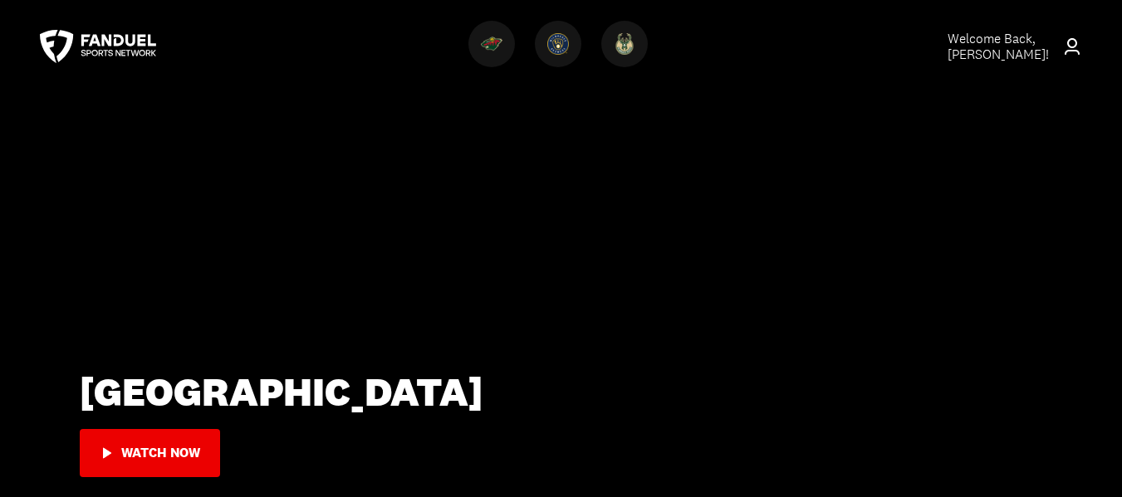
scroll to position [0, 0]
